Goal: Find specific page/section: Find specific page/section

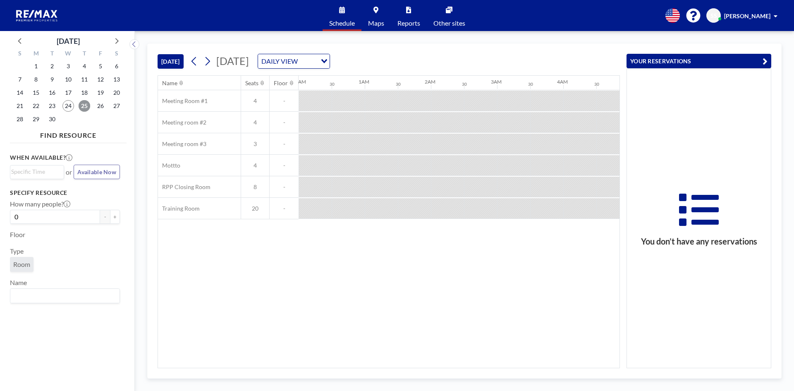
click at [83, 105] on span "25" at bounding box center [85, 106] width 12 height 12
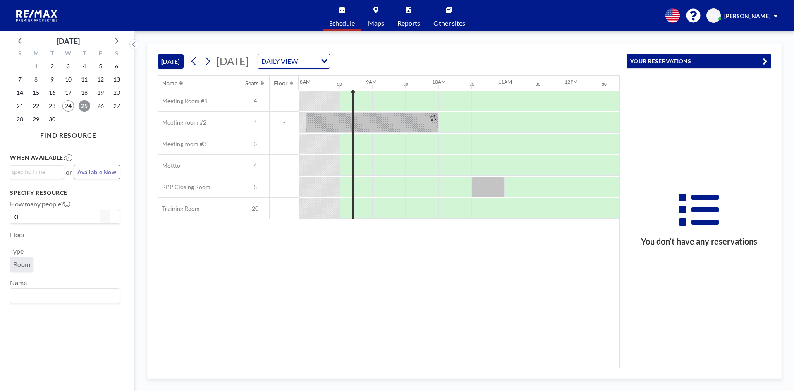
scroll to position [0, 529]
click at [317, 65] on div "DAILY VIEW" at bounding box center [287, 60] width 59 height 12
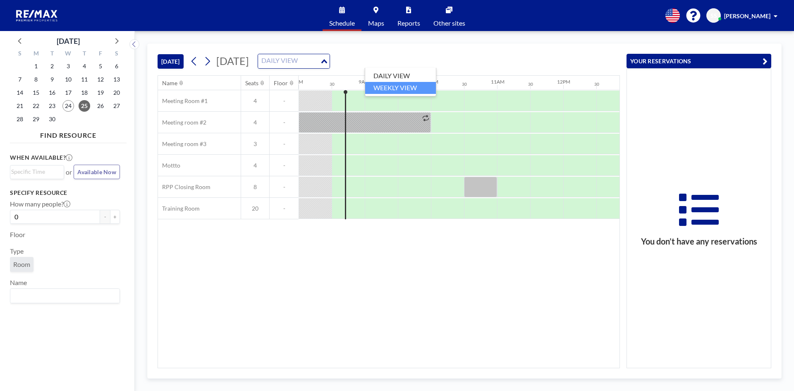
click at [401, 87] on li "WEEKLY VIEW" at bounding box center [400, 88] width 71 height 12
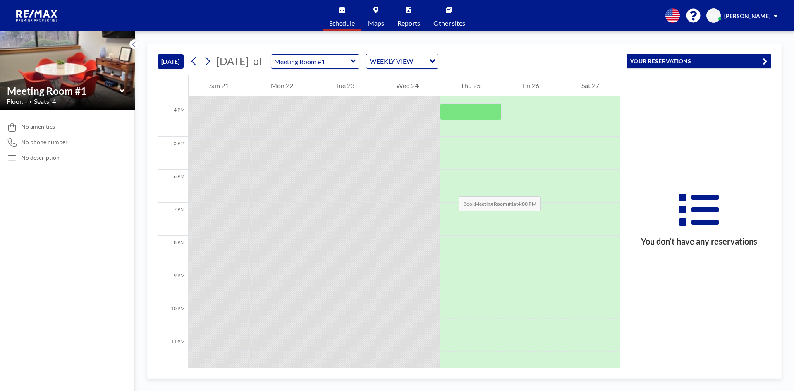
scroll to position [526, 0]
click at [350, 64] on input "text" at bounding box center [310, 62] width 79 height 14
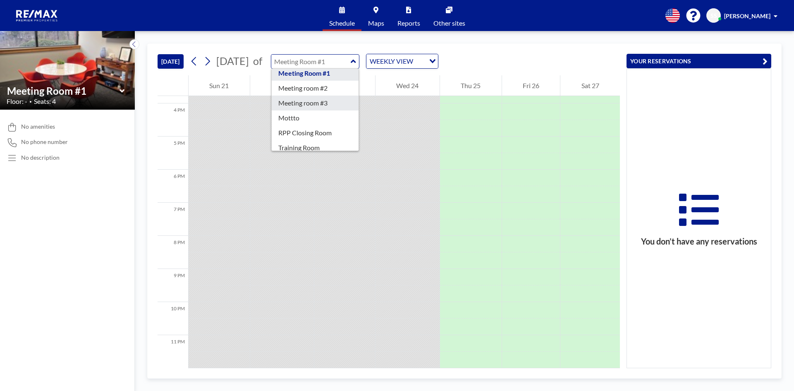
scroll to position [26, 0]
type input "RPP Closing Room"
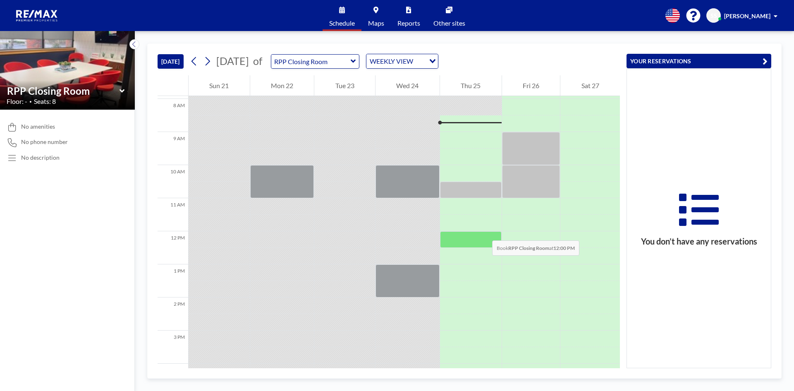
scroll to position [265, 0]
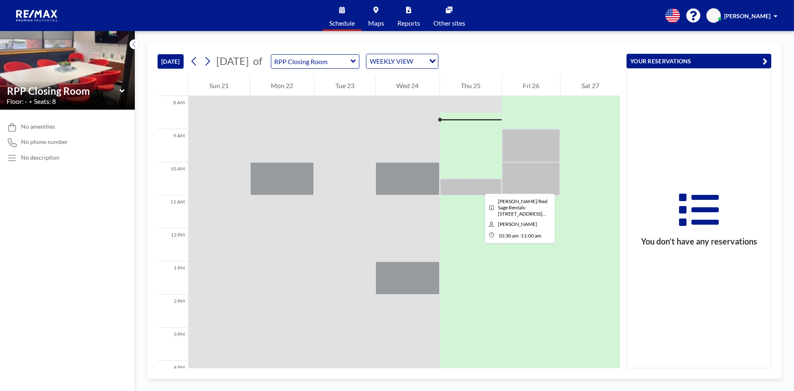
click at [478, 186] on div at bounding box center [471, 187] width 62 height 17
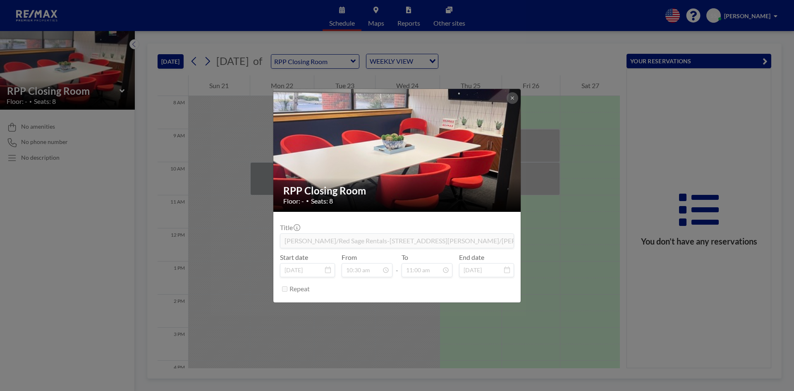
click at [559, 206] on div "RPP Closing Room Floor: - • Seats: 8 Title [PERSON_NAME]/Red Sage Rentals-[STRE…" at bounding box center [397, 195] width 794 height 391
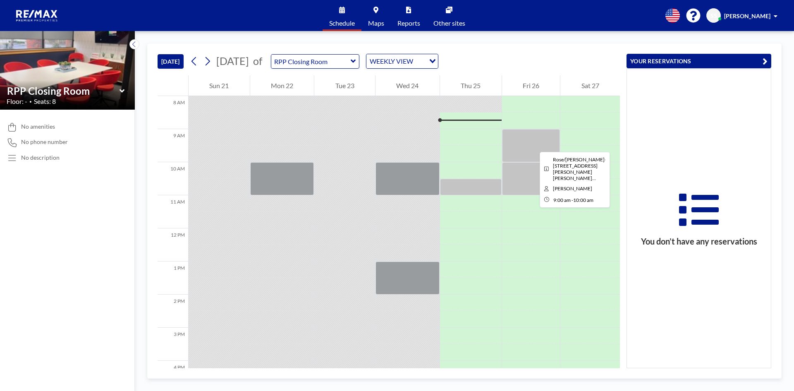
click at [533, 144] on div at bounding box center [531, 145] width 58 height 33
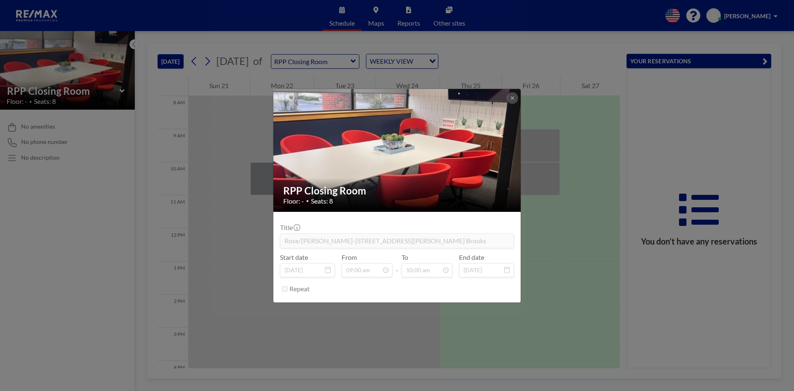
click at [541, 181] on div "RPP Closing Room Floor: - • Seats: 8 Title Rose/[PERSON_NAME]-[STREET_ADDRESS][…" at bounding box center [397, 195] width 794 height 391
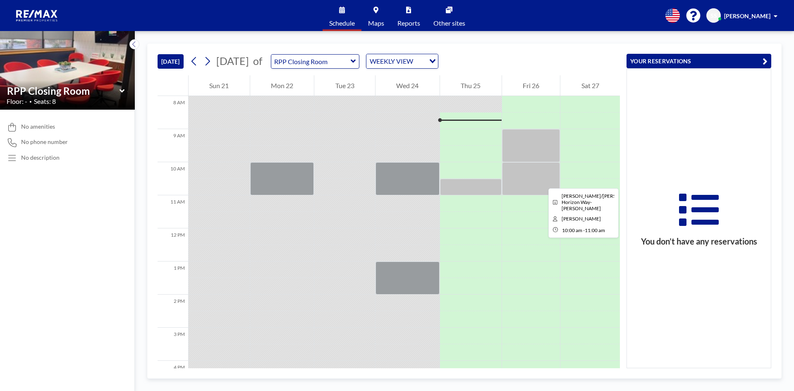
click at [541, 181] on div at bounding box center [531, 178] width 58 height 33
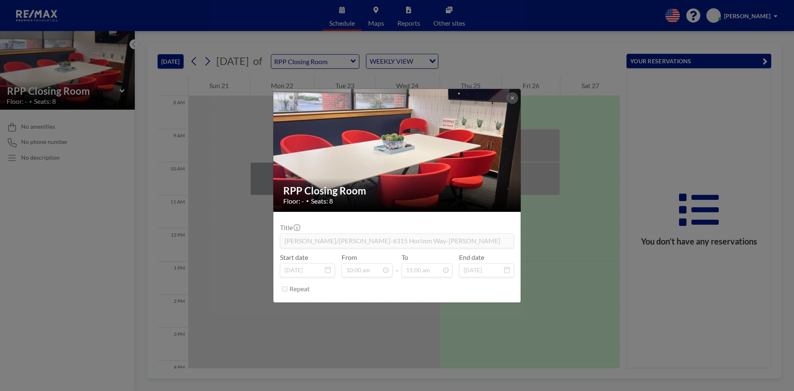
click at [564, 212] on div "RPP Closing Room Floor: - • Seats: 8 Title [PERSON_NAME]/[PERSON_NAME]-6315 Hor…" at bounding box center [397, 195] width 794 height 391
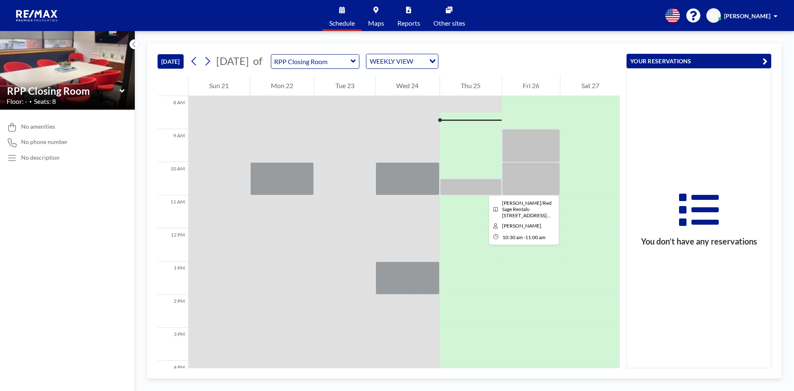
click at [482, 188] on div at bounding box center [471, 187] width 62 height 17
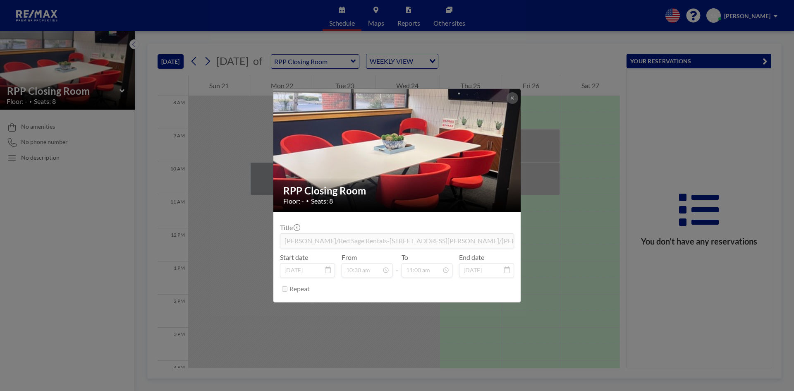
click at [549, 248] on div "RPP Closing Room Floor: - • Seats: 8 Title [PERSON_NAME]/Red Sage Rentals-[STRE…" at bounding box center [397, 195] width 794 height 391
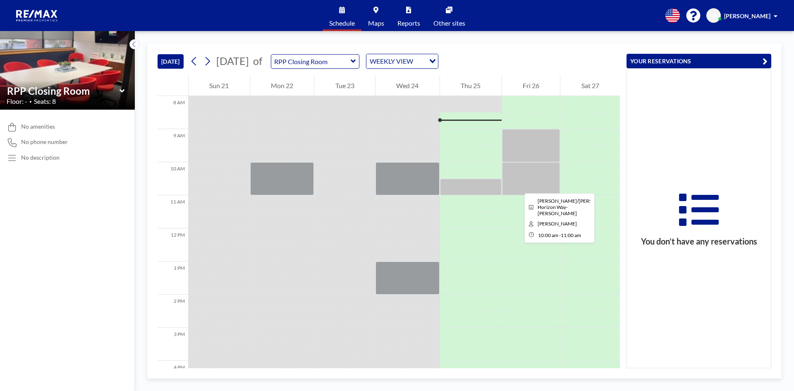
click at [517, 186] on div at bounding box center [531, 178] width 58 height 33
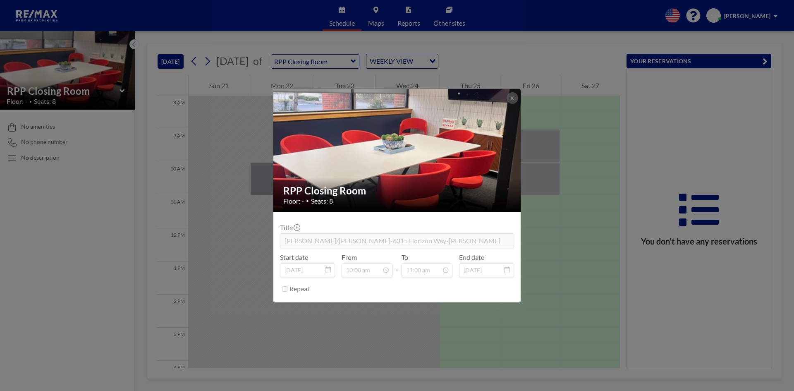
click at [546, 248] on div "RPP Closing Room Floor: - • Seats: 8 Title [PERSON_NAME]/[PERSON_NAME]-6315 Hor…" at bounding box center [397, 195] width 794 height 391
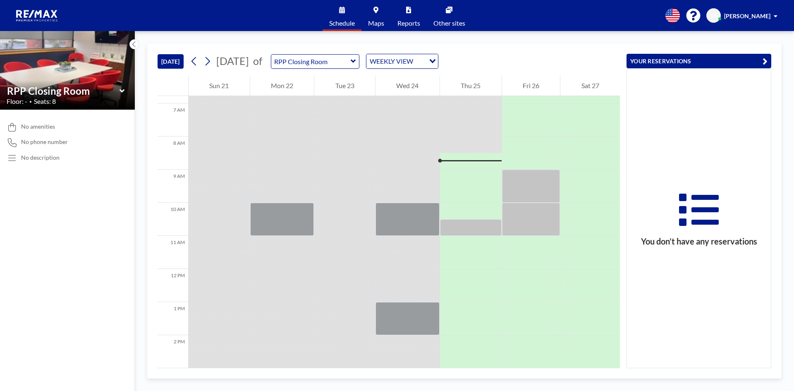
scroll to position [223, 0]
click at [350, 61] on input "text" at bounding box center [310, 62] width 79 height 14
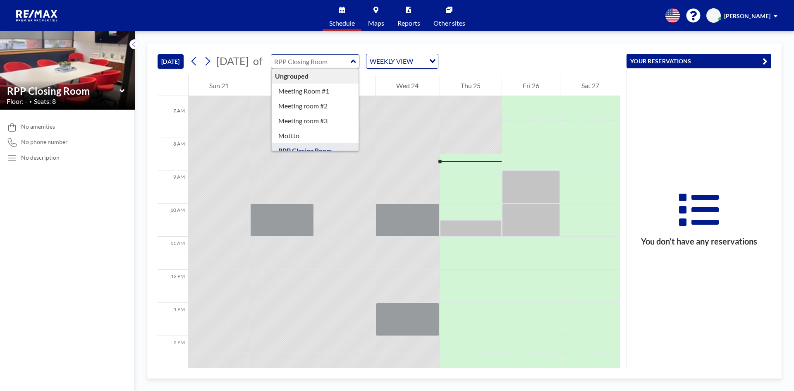
click at [350, 61] on input "text" at bounding box center [310, 62] width 79 height 14
type input "RPP Closing Room"
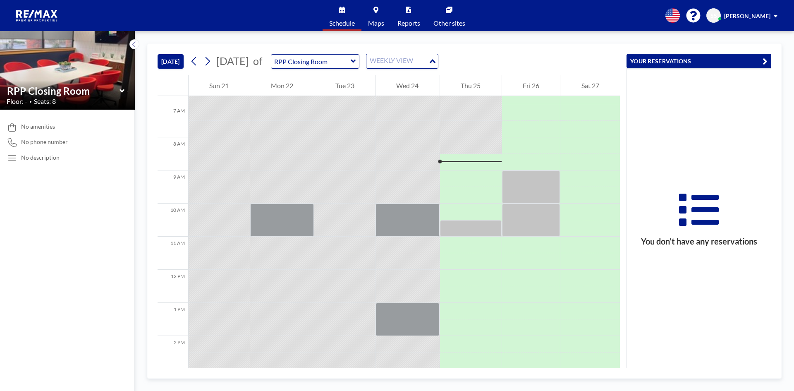
click at [420, 61] on div "WEEKLY VIEW" at bounding box center [397, 60] width 62 height 12
click at [424, 80] on li "DAILY VIEW" at bounding box center [444, 76] width 71 height 12
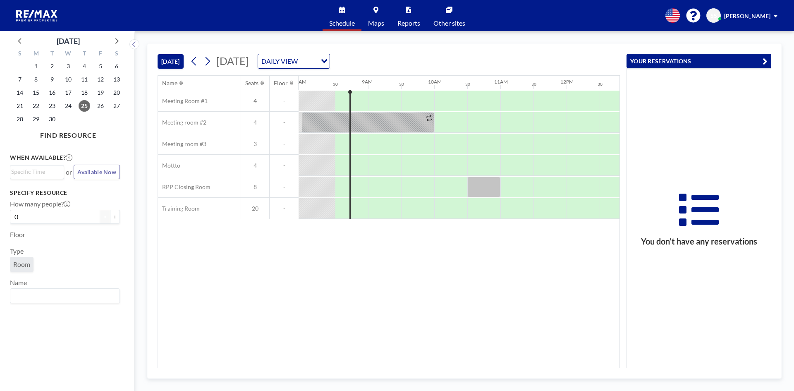
scroll to position [0, 529]
